Goal: Complete application form

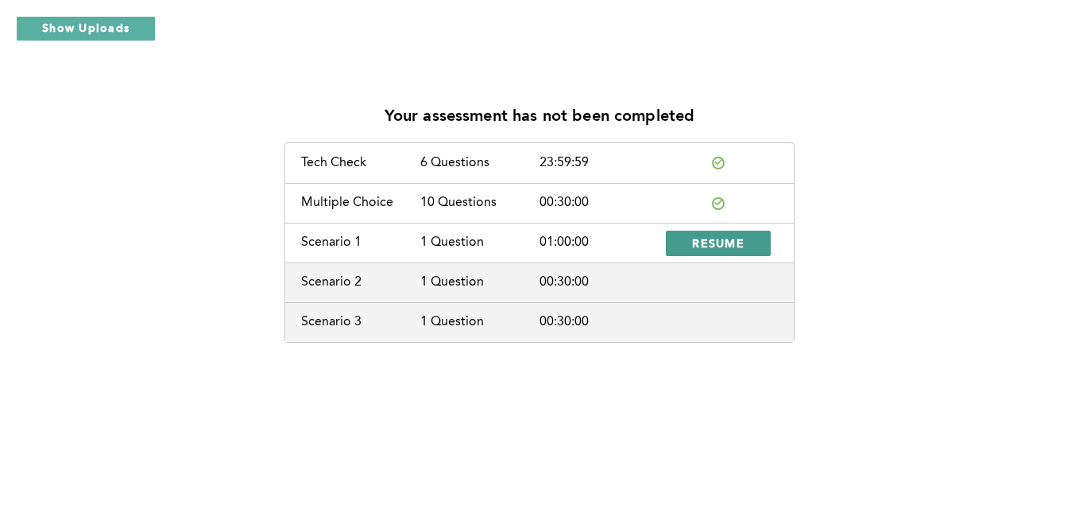
click at [710, 242] on span "RESUME" at bounding box center [718, 242] width 52 height 15
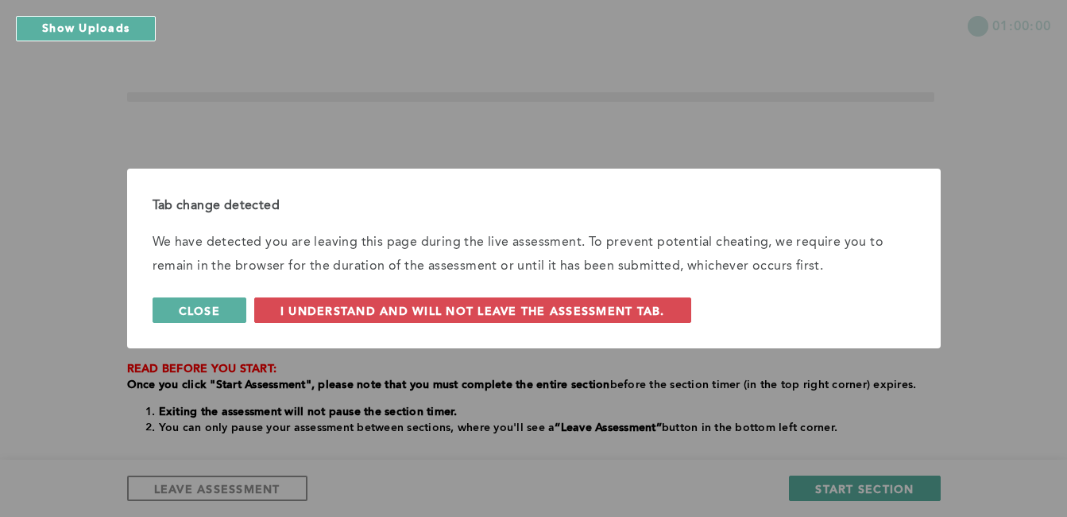
click at [207, 315] on span "Close" at bounding box center [199, 310] width 41 height 15
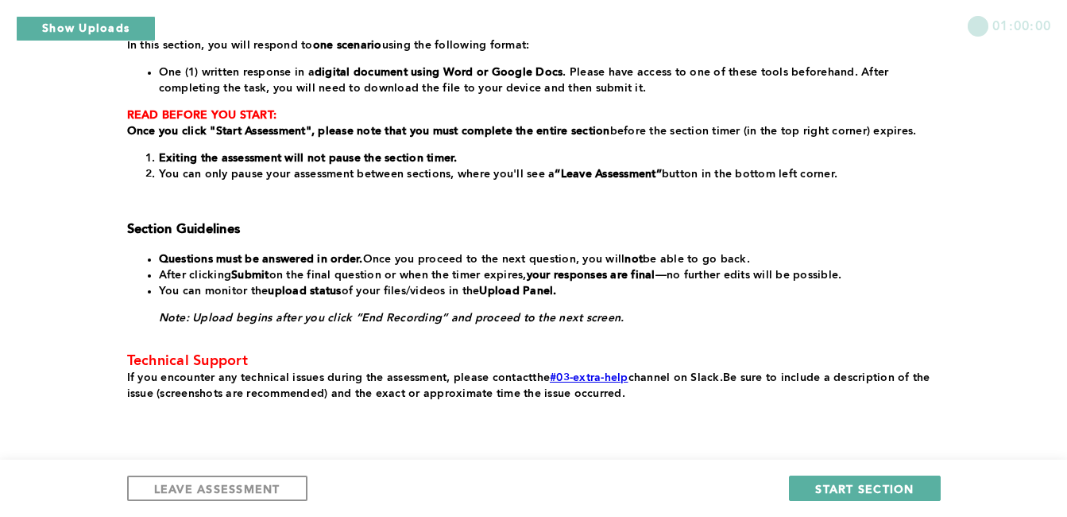
scroll to position [284, 0]
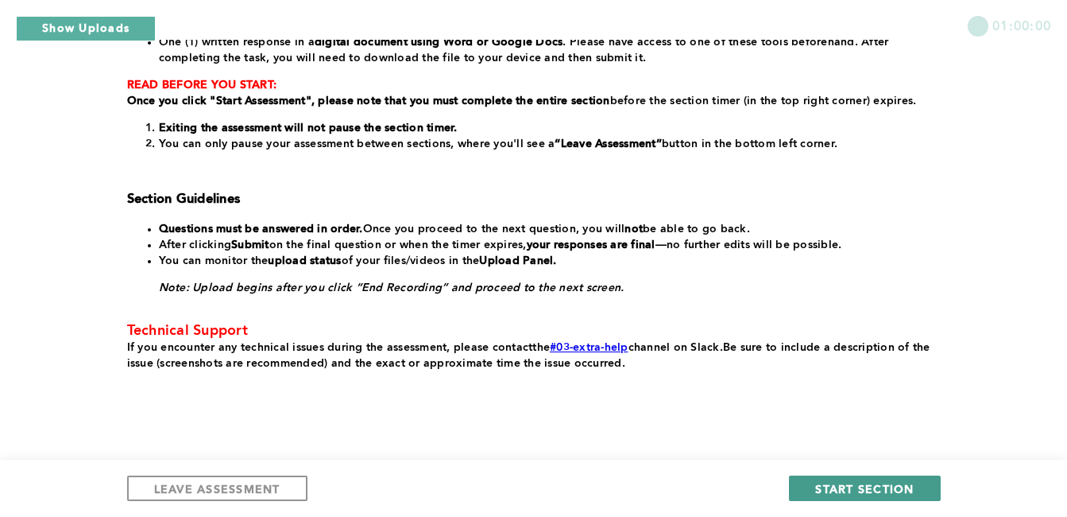
click at [911, 487] on span "START SECTION" at bounding box center [864, 488] width 99 height 15
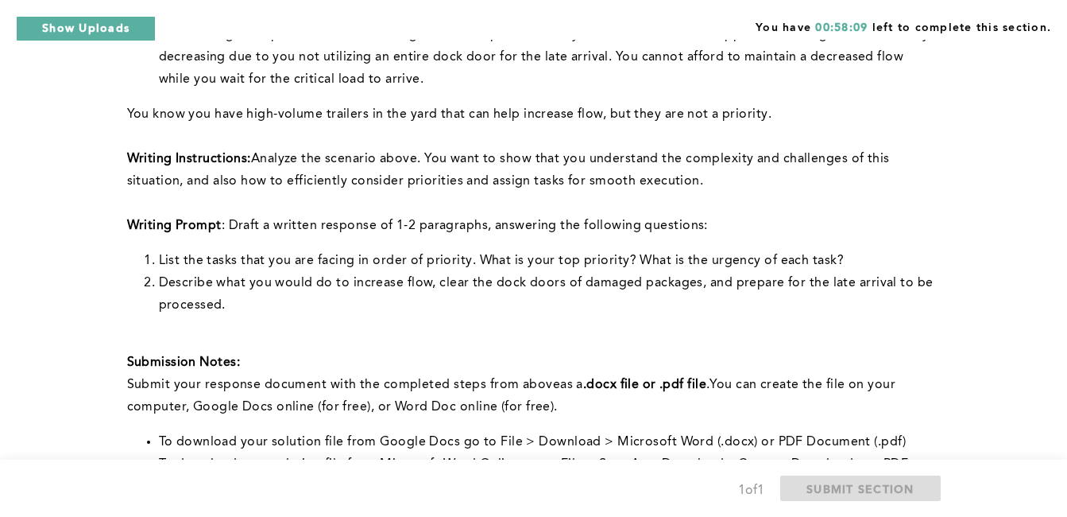
scroll to position [401, 0]
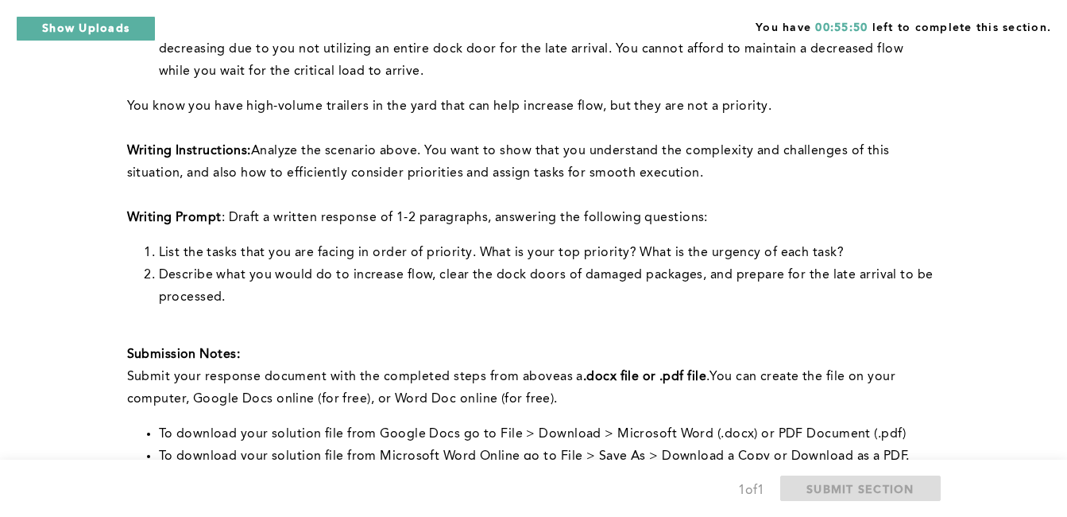
click at [1041, 136] on div "You have 00:55:50 left to complete this section. Q1 Context: You are the Lead O…" at bounding box center [533, 205] width 1067 height 1212
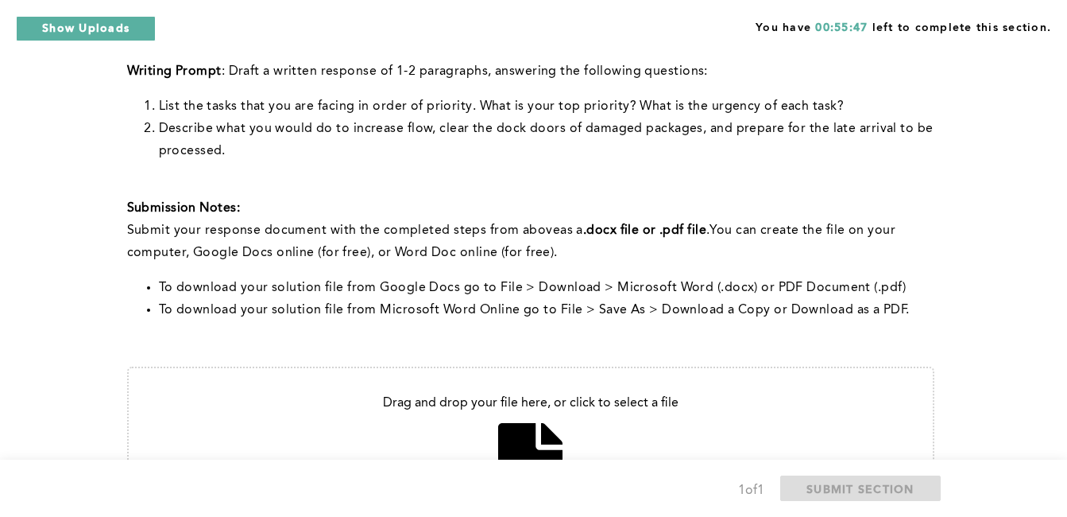
scroll to position [695, 0]
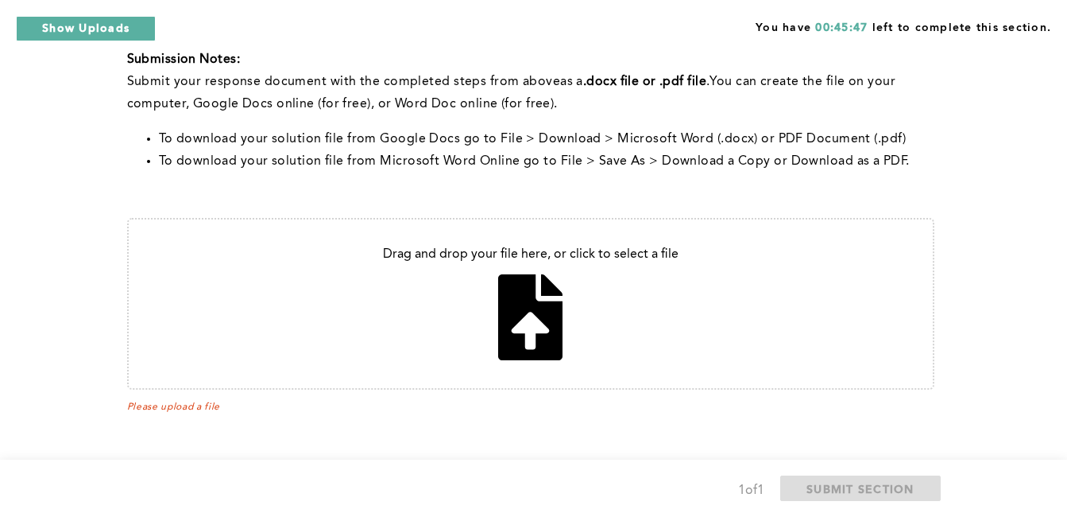
click at [557, 290] on input "file" at bounding box center [531, 303] width 804 height 168
type input "C:\fakepath\Problem solving .docx"
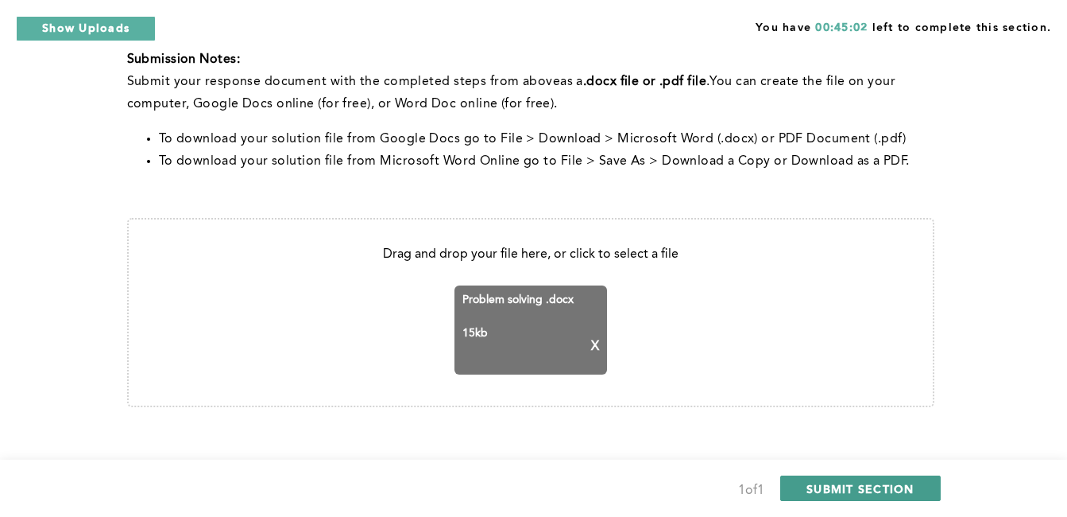
click at [828, 486] on span "SUBMIT SECTION" at bounding box center [861, 488] width 108 height 15
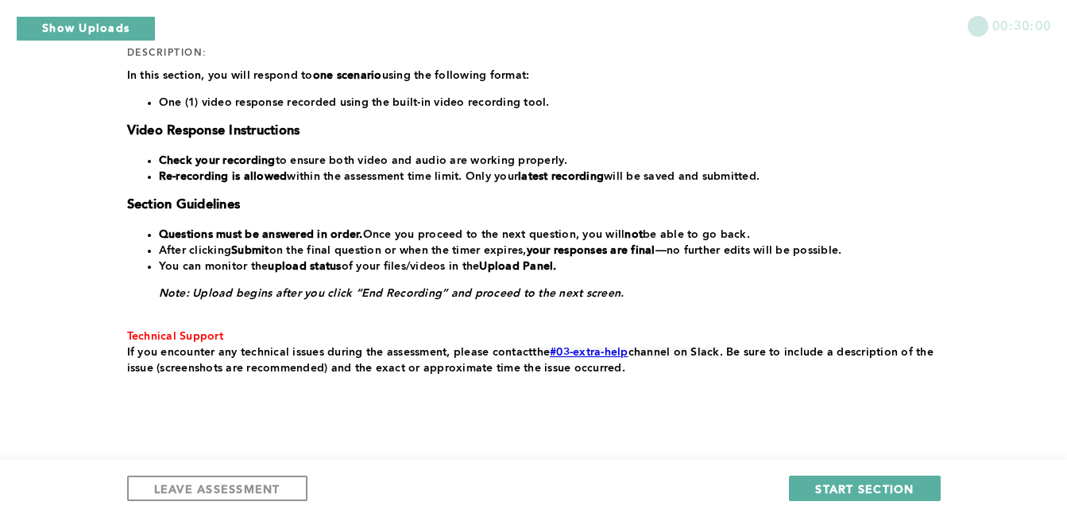
scroll to position [254, 0]
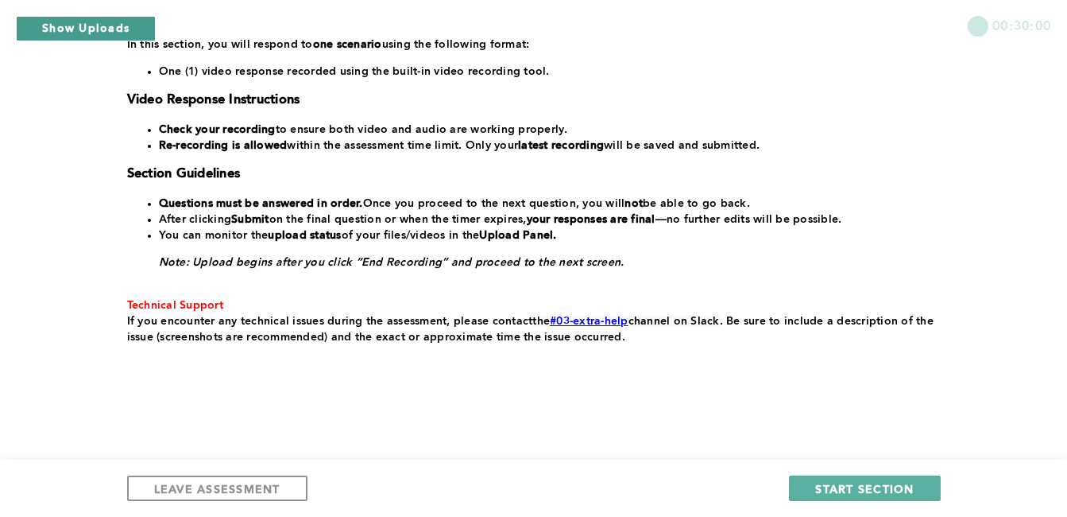
click at [124, 26] on button "Show Uploads" at bounding box center [86, 28] width 140 height 25
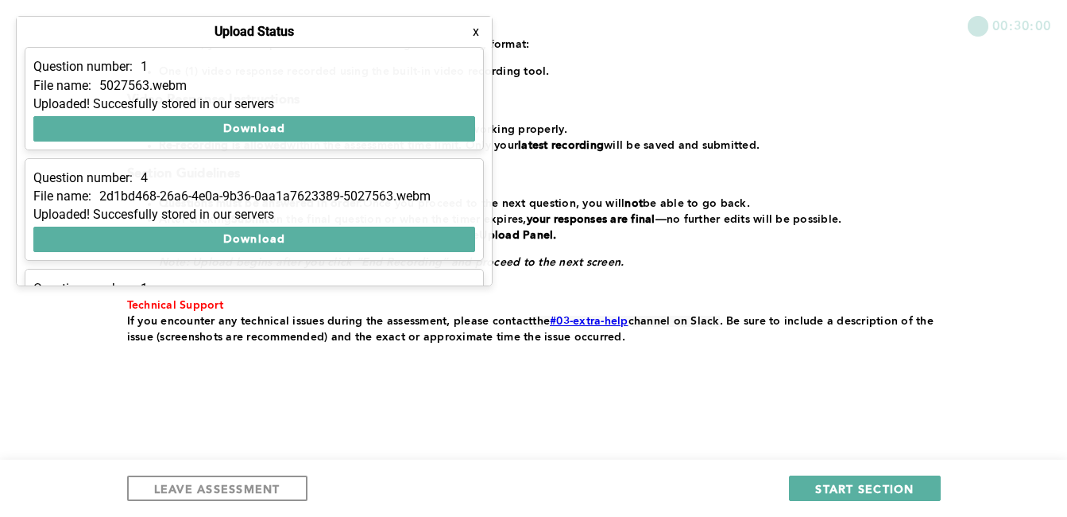
click at [558, 96] on h3 "Video Response Instructions" at bounding box center [531, 100] width 808 height 16
click at [471, 36] on button "x" at bounding box center [476, 32] width 16 height 16
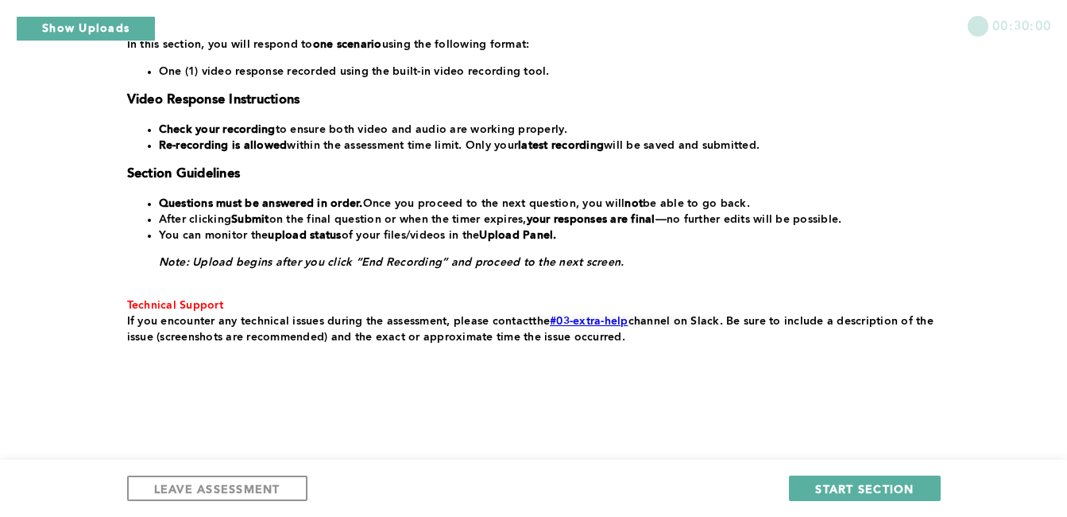
click at [991, 160] on div "00:30:00 section: Scenario 2 duration: 00:30:00 number of questions: 1 descript…" at bounding box center [533, 131] width 1067 height 771
click at [850, 478] on button "START SECTION" at bounding box center [864, 487] width 151 height 25
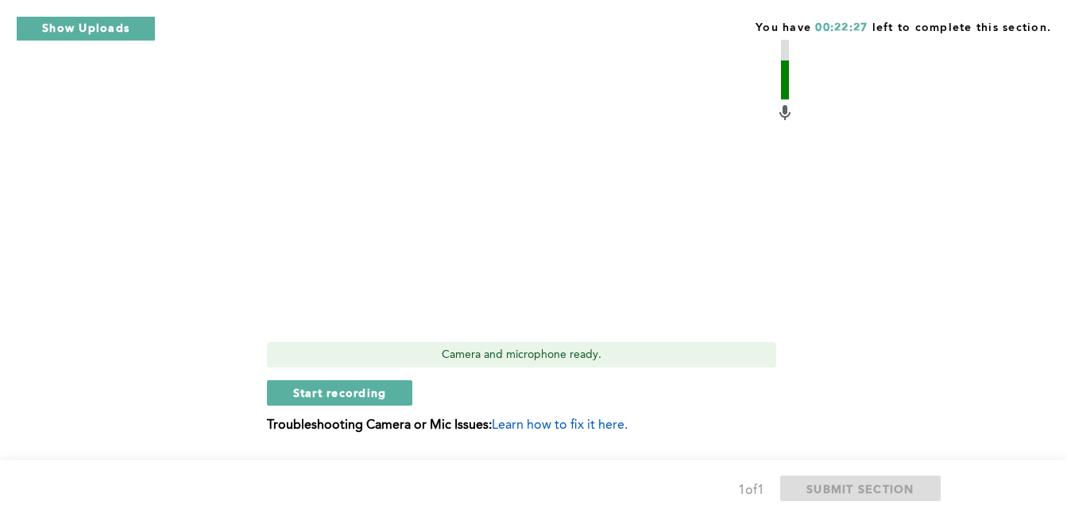
scroll to position [660, 0]
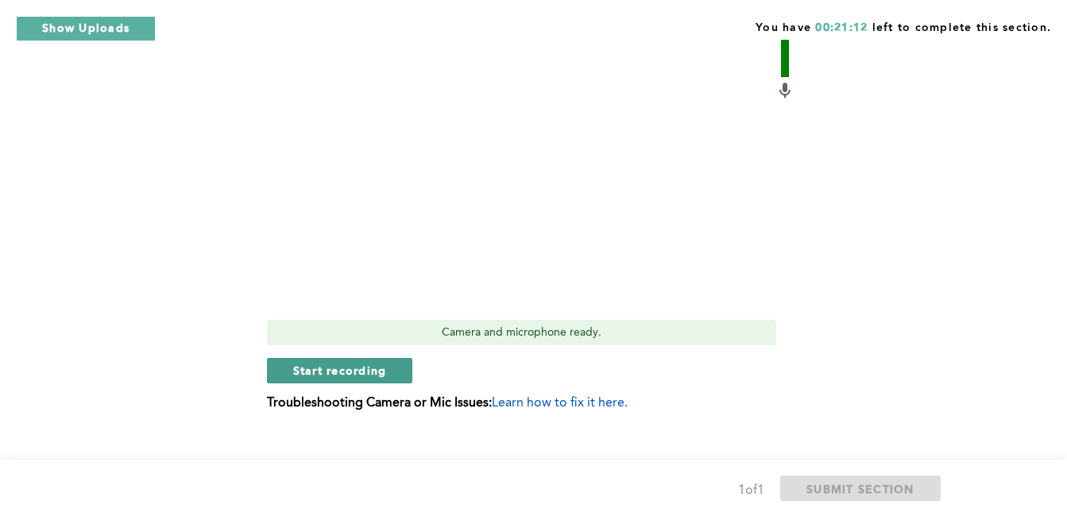
click at [376, 374] on span "Start recording" at bounding box center [340, 369] width 94 height 15
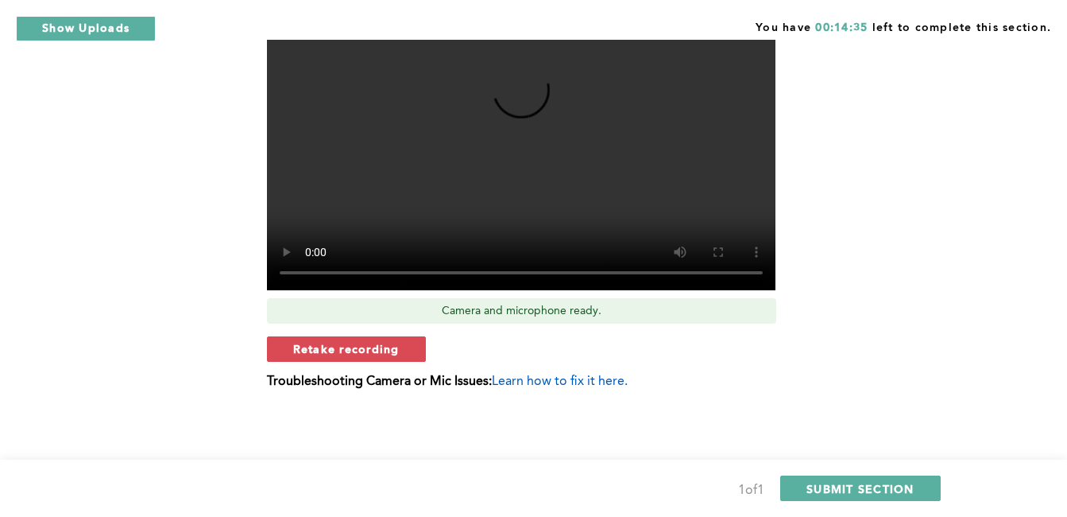
scroll to position [563, 0]
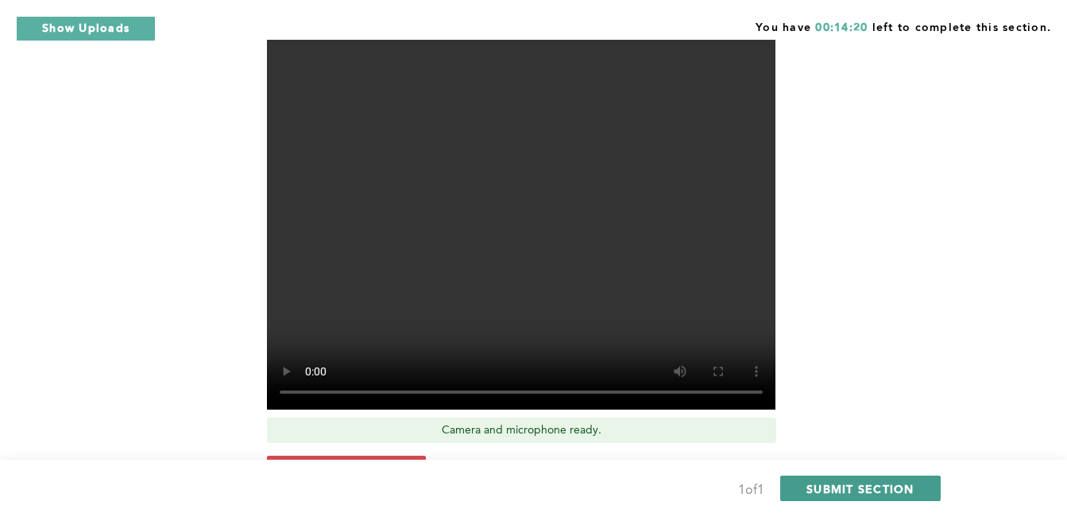
click at [882, 486] on span "SUBMIT SECTION" at bounding box center [861, 488] width 108 height 15
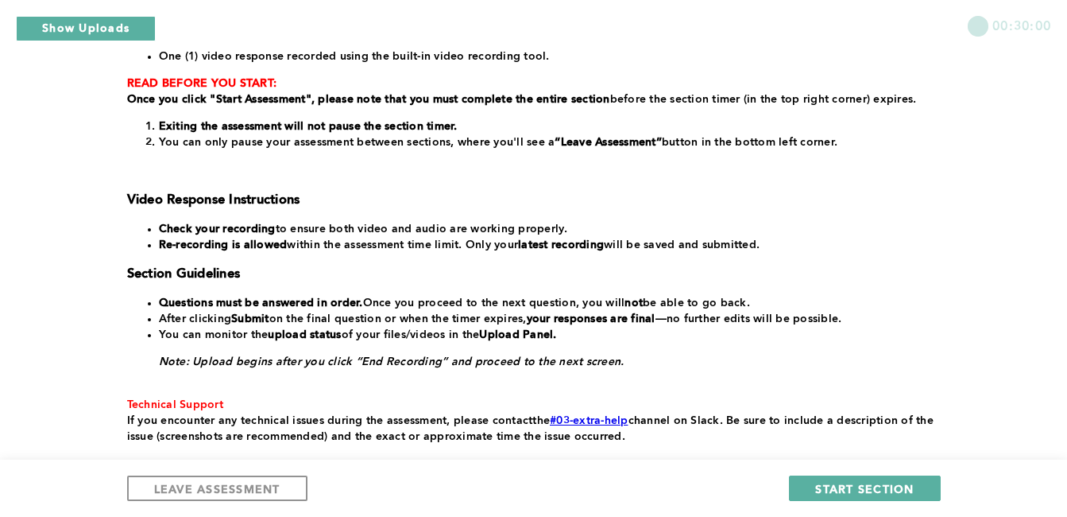
scroll to position [262, 0]
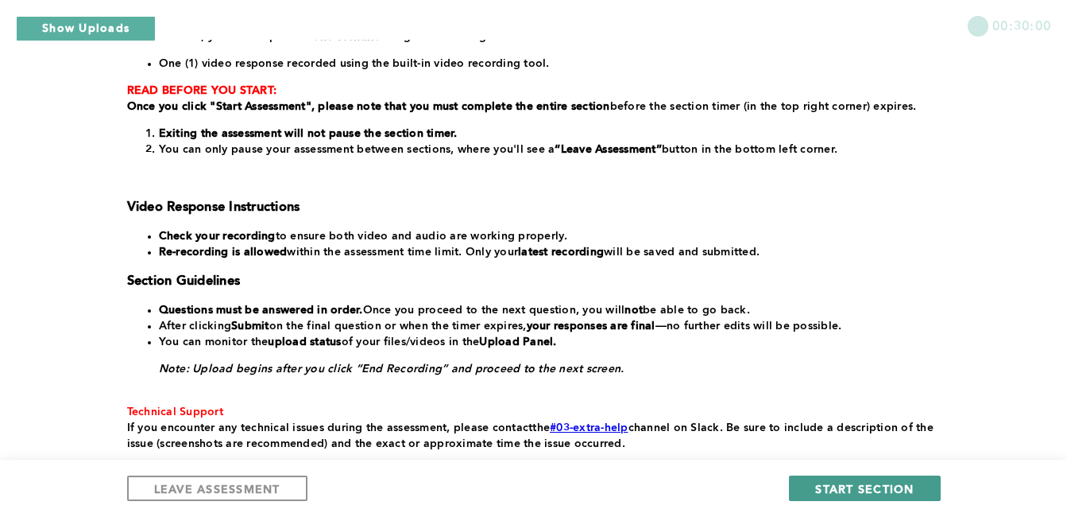
click at [905, 492] on span "START SECTION" at bounding box center [864, 488] width 99 height 15
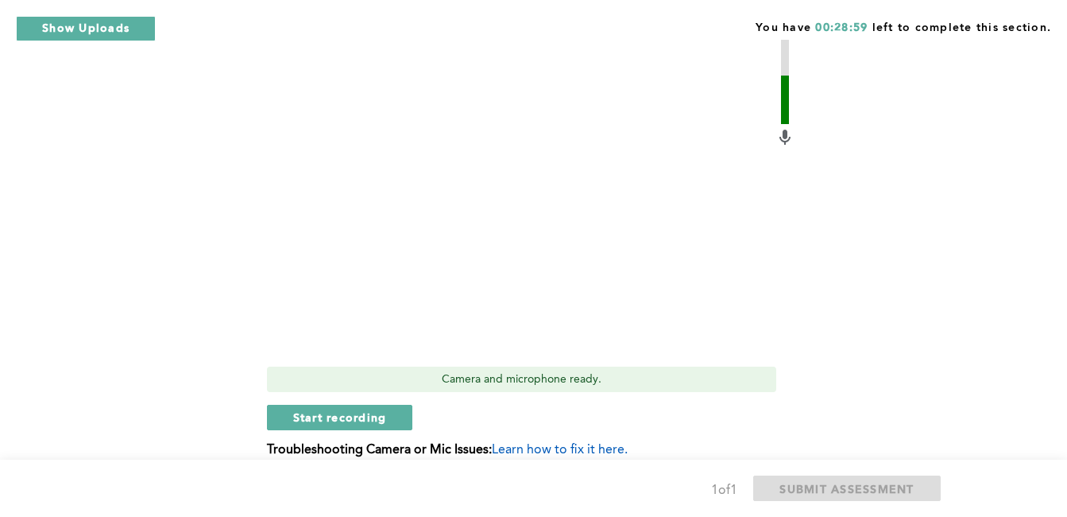
scroll to position [507, 0]
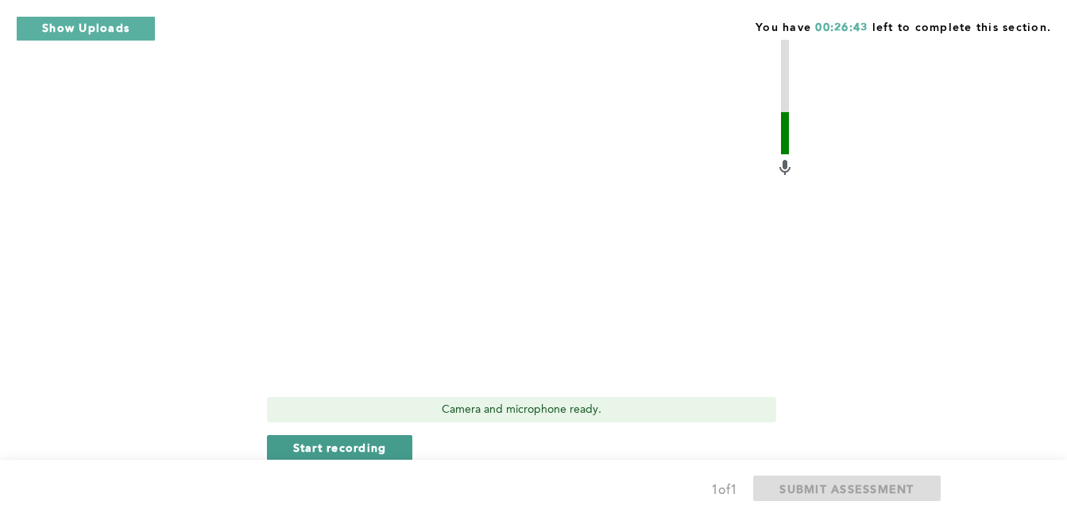
click at [322, 448] on span "Start recording" at bounding box center [340, 447] width 94 height 15
click at [316, 448] on span "Stop recording" at bounding box center [339, 447] width 93 height 15
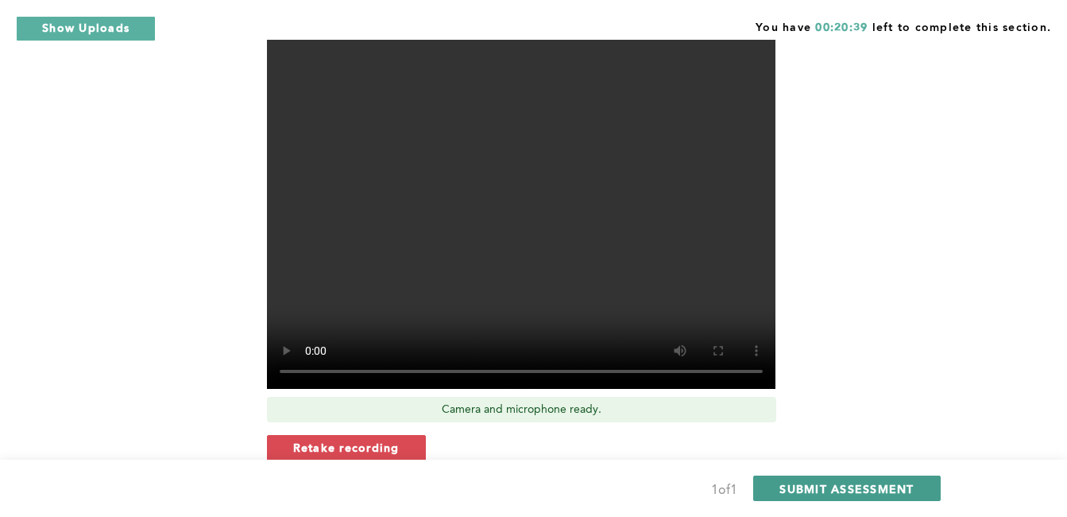
click at [831, 496] on button "SUBMIT ASSESSMENT" at bounding box center [846, 487] width 187 height 25
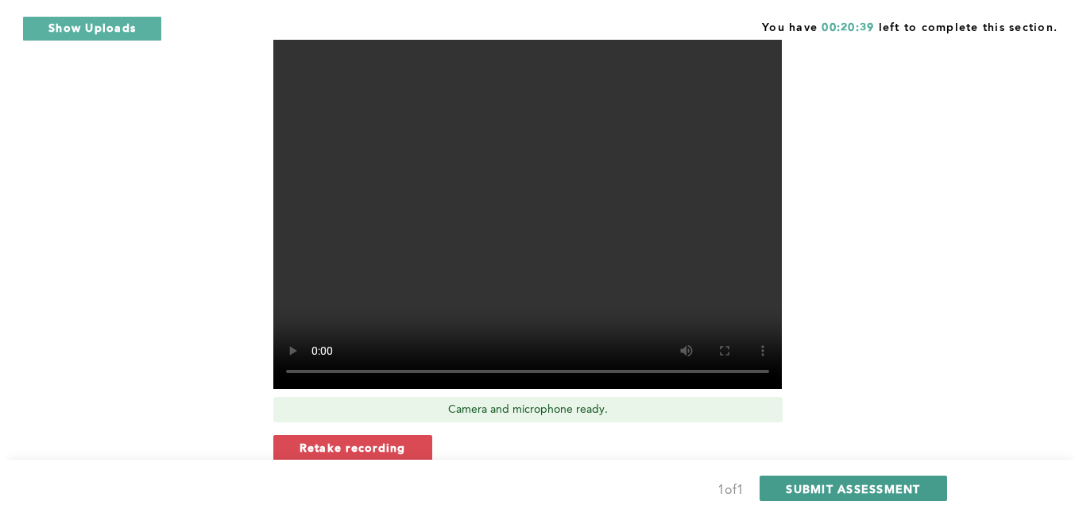
scroll to position [0, 0]
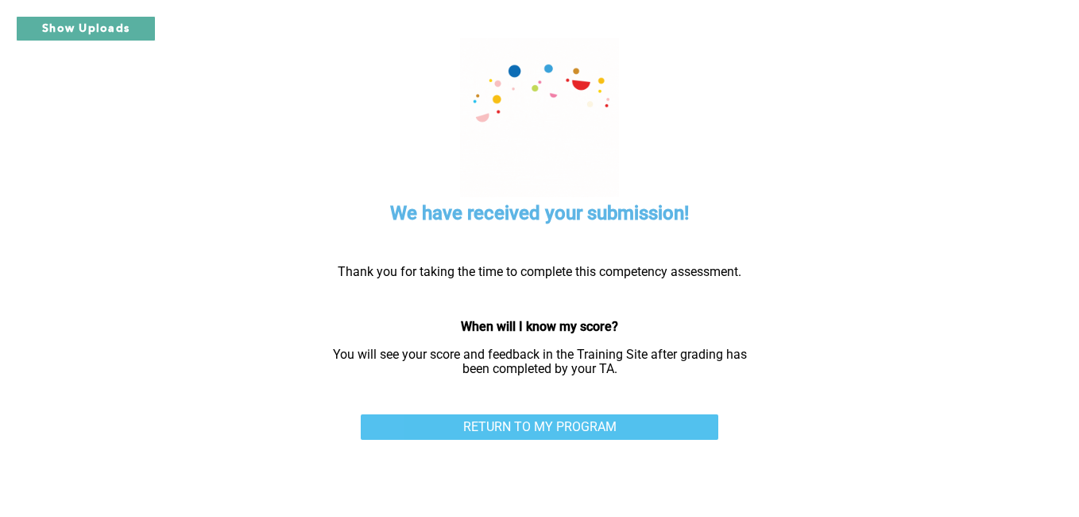
click at [628, 422] on link "RETURN TO MY PROGRAM" at bounding box center [540, 426] width 358 height 25
